Goal: Obtain resource: Obtain resource

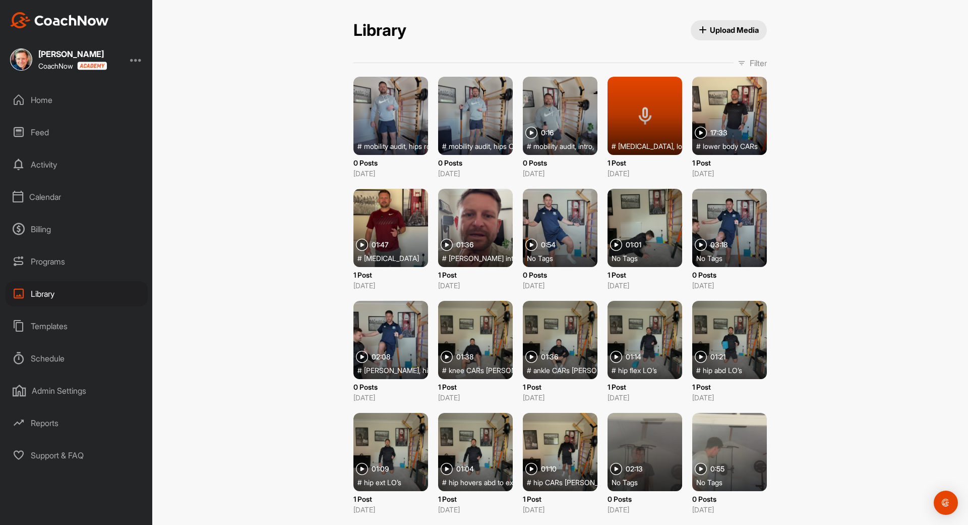
click at [38, 323] on div "Templates" at bounding box center [77, 325] width 142 height 25
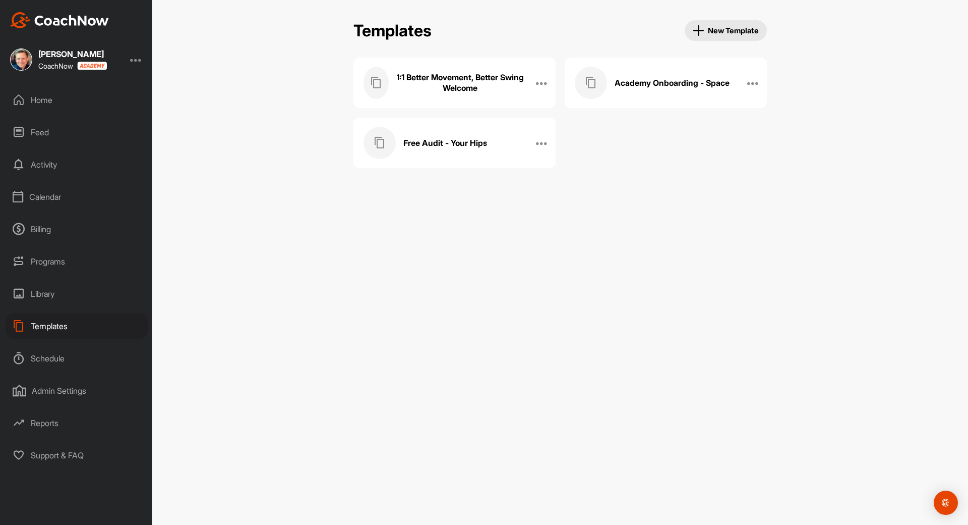
click at [465, 148] on div "Free Audit - Your Hips" at bounding box center [444, 143] width 161 height 32
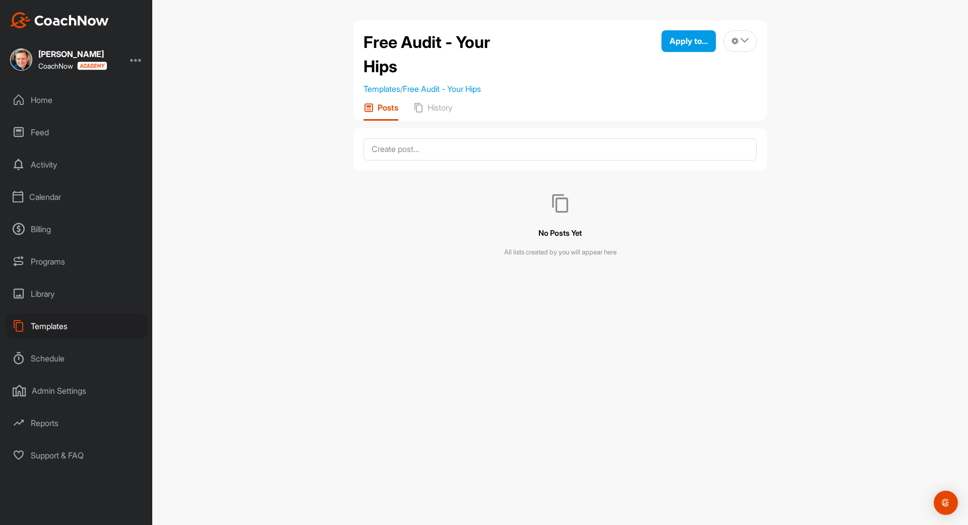
click at [57, 96] on div "Home" at bounding box center [77, 99] width 142 height 25
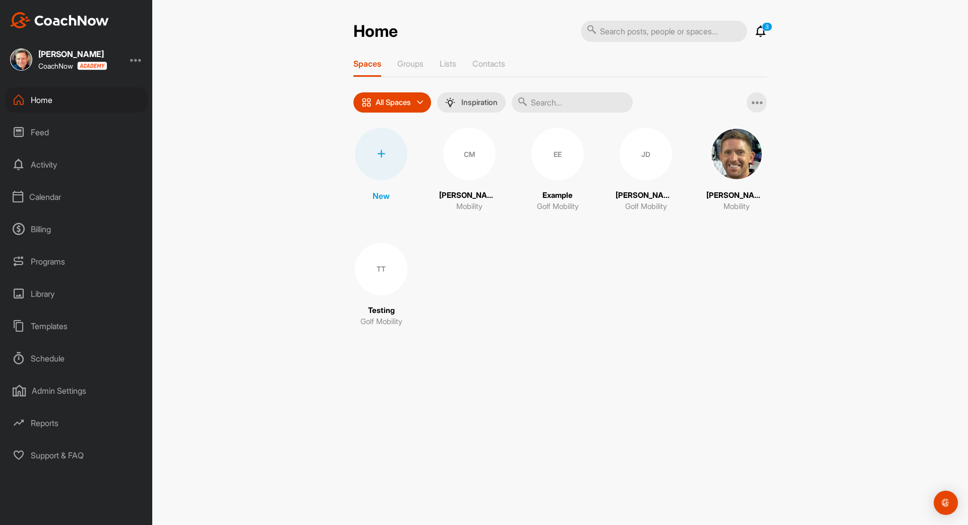
click at [46, 330] on div "Templates" at bounding box center [77, 325] width 142 height 25
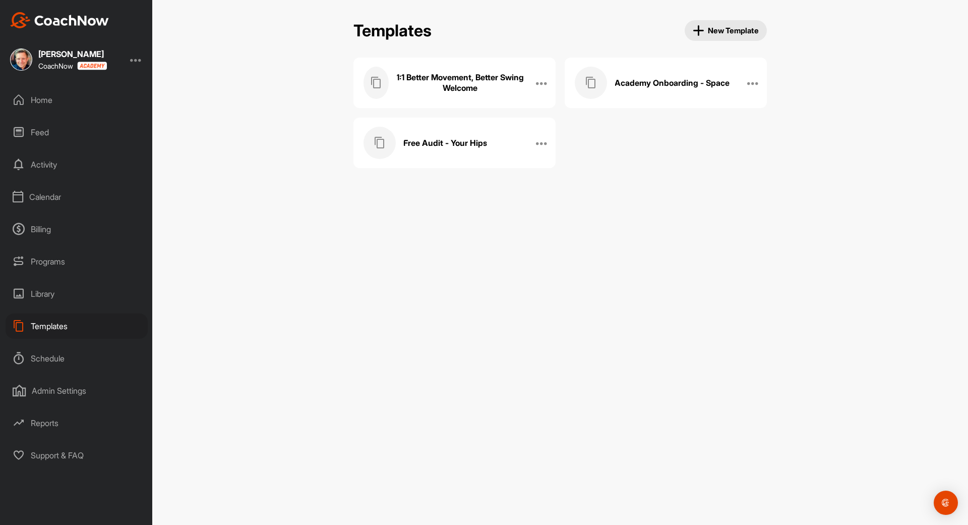
click at [490, 144] on div "Free Audit - Your Hips" at bounding box center [444, 143] width 161 height 32
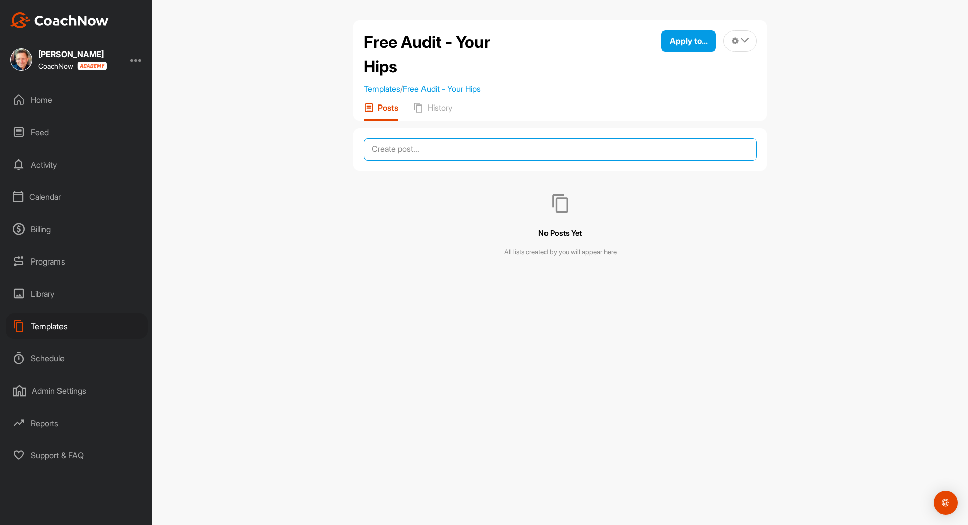
click at [466, 150] on textarea at bounding box center [560, 149] width 393 height 22
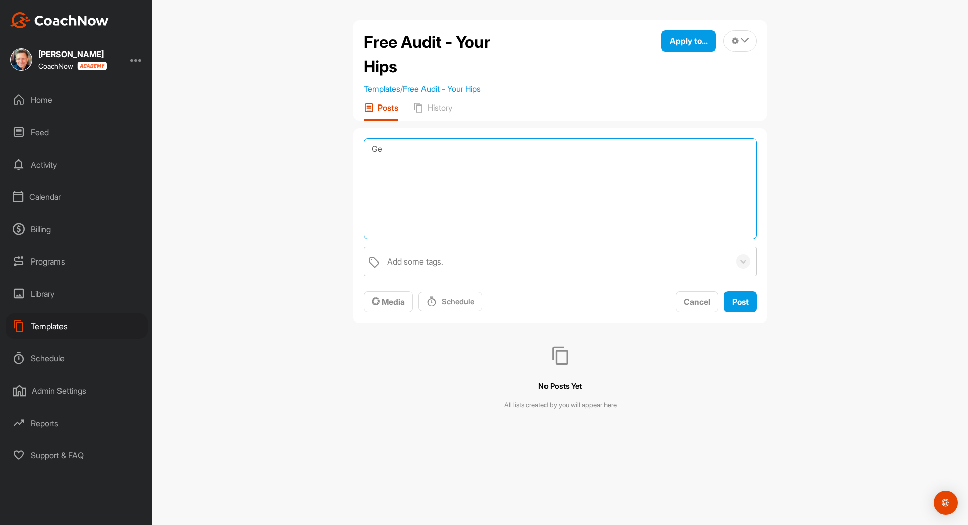
type textarea "G"
